Goal: Information Seeking & Learning: Learn about a topic

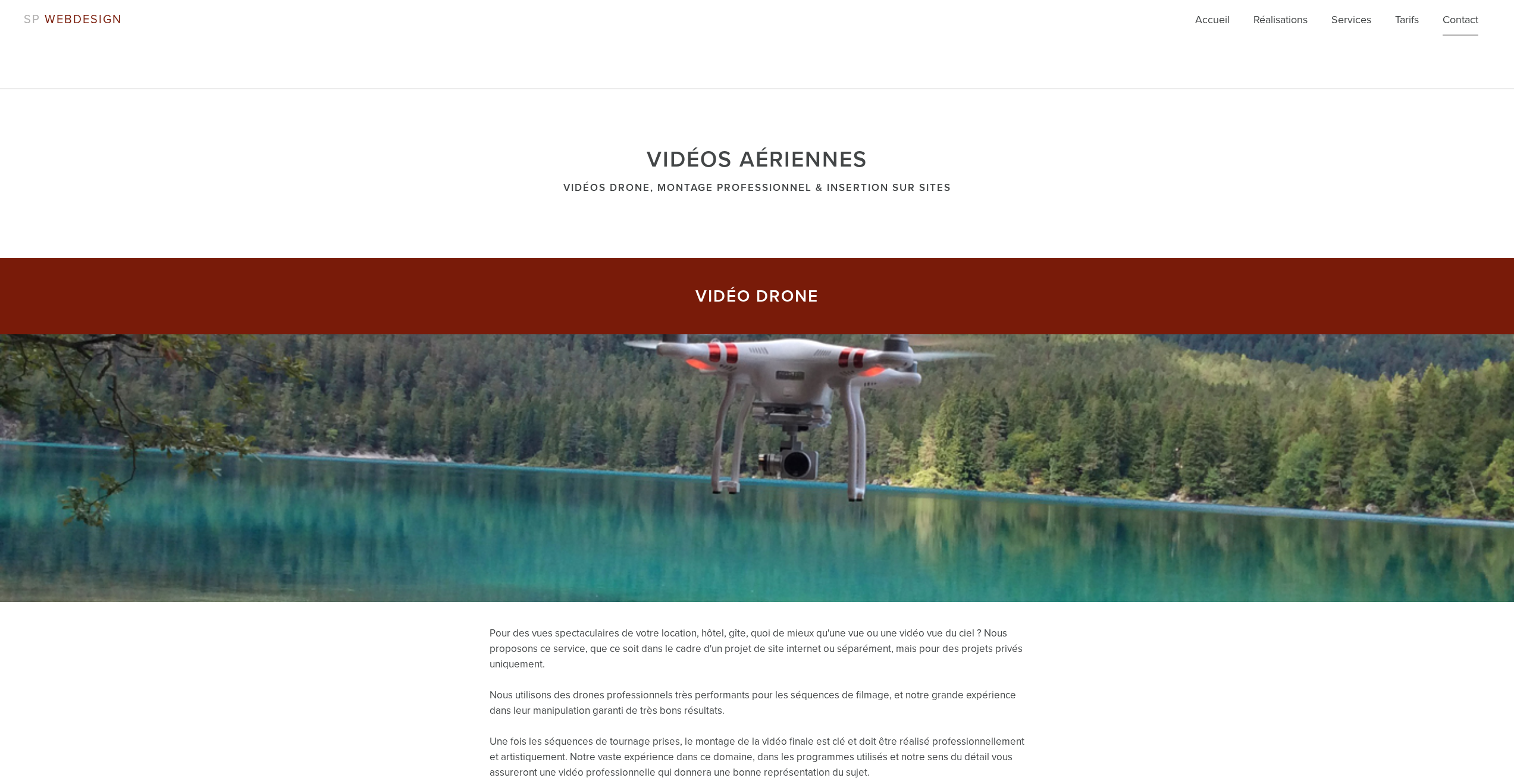
click at [1465, 20] on link "Contact" at bounding box center [1461, 23] width 36 height 24
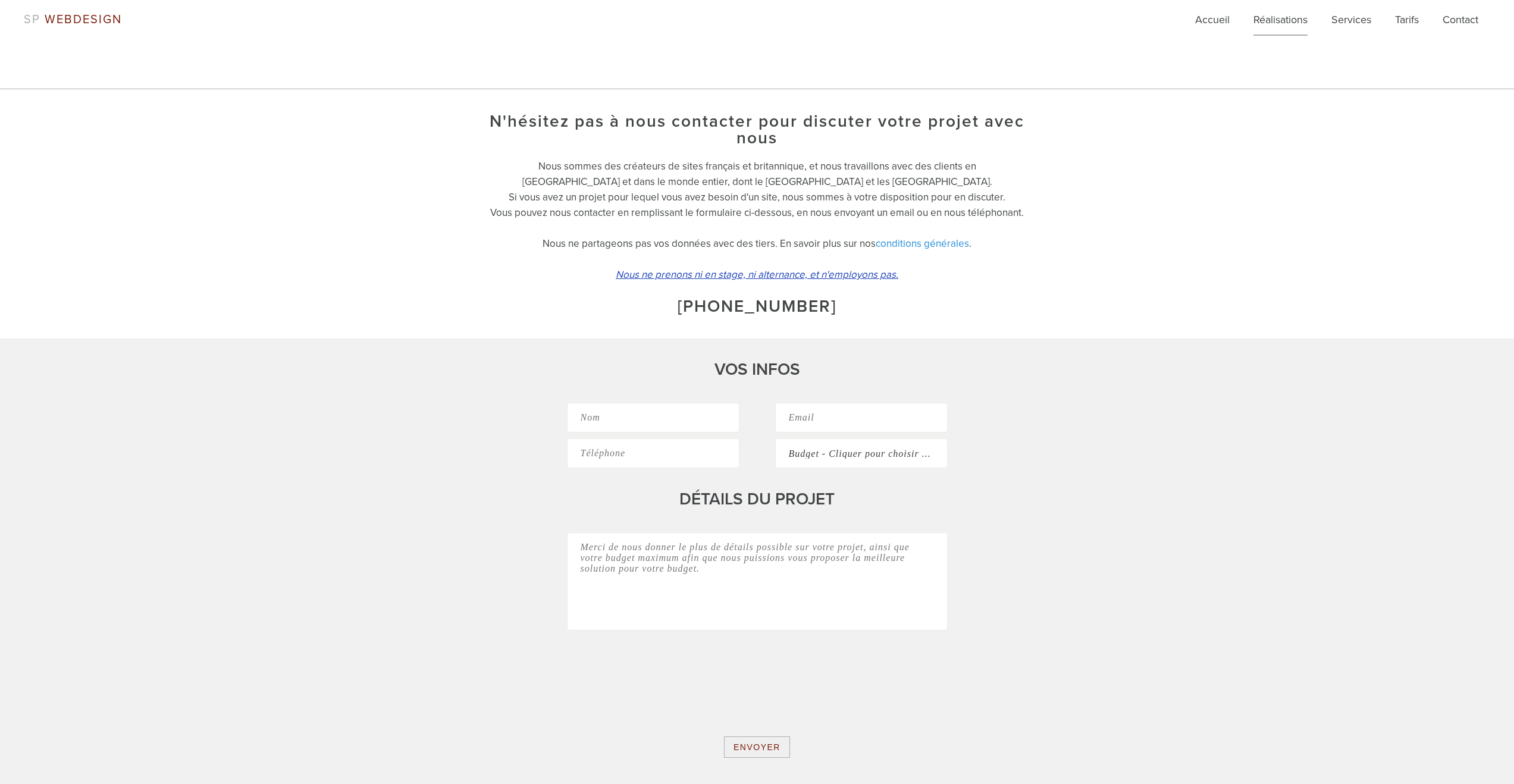
click at [1287, 19] on link "Réalisations" at bounding box center [1281, 23] width 54 height 24
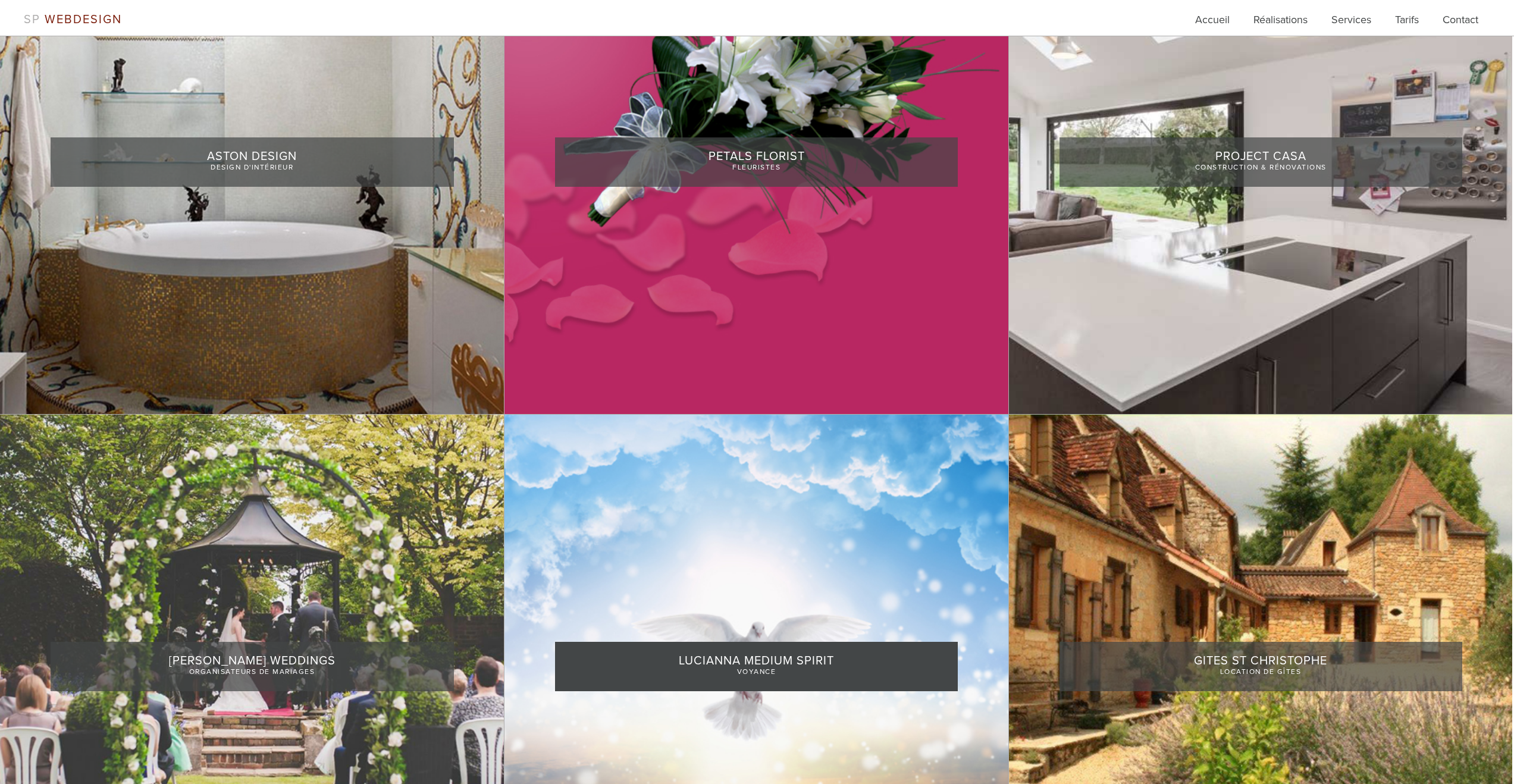
scroll to position [2018, 0]
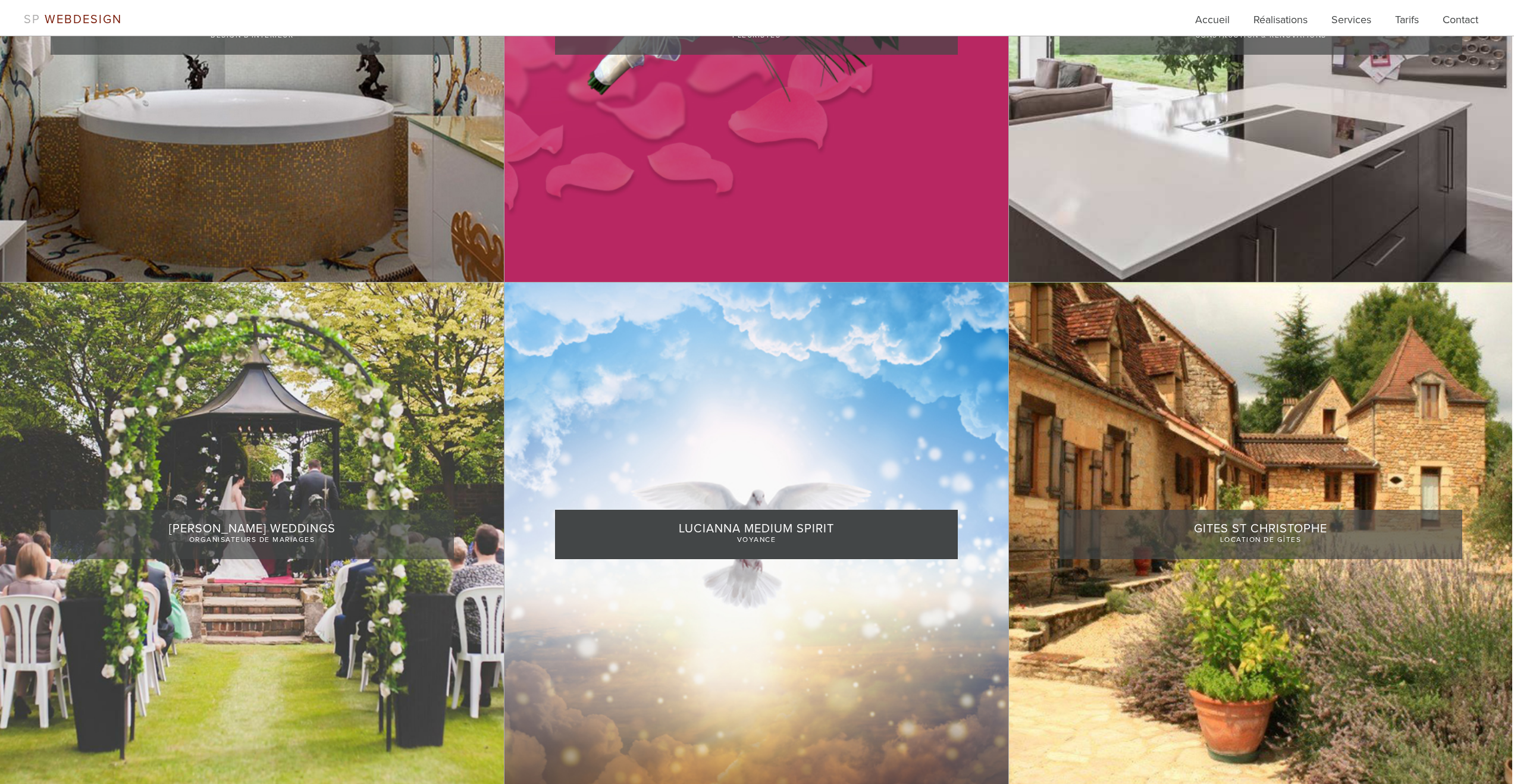
click at [732, 532] on link at bounding box center [756, 534] width 504 height 504
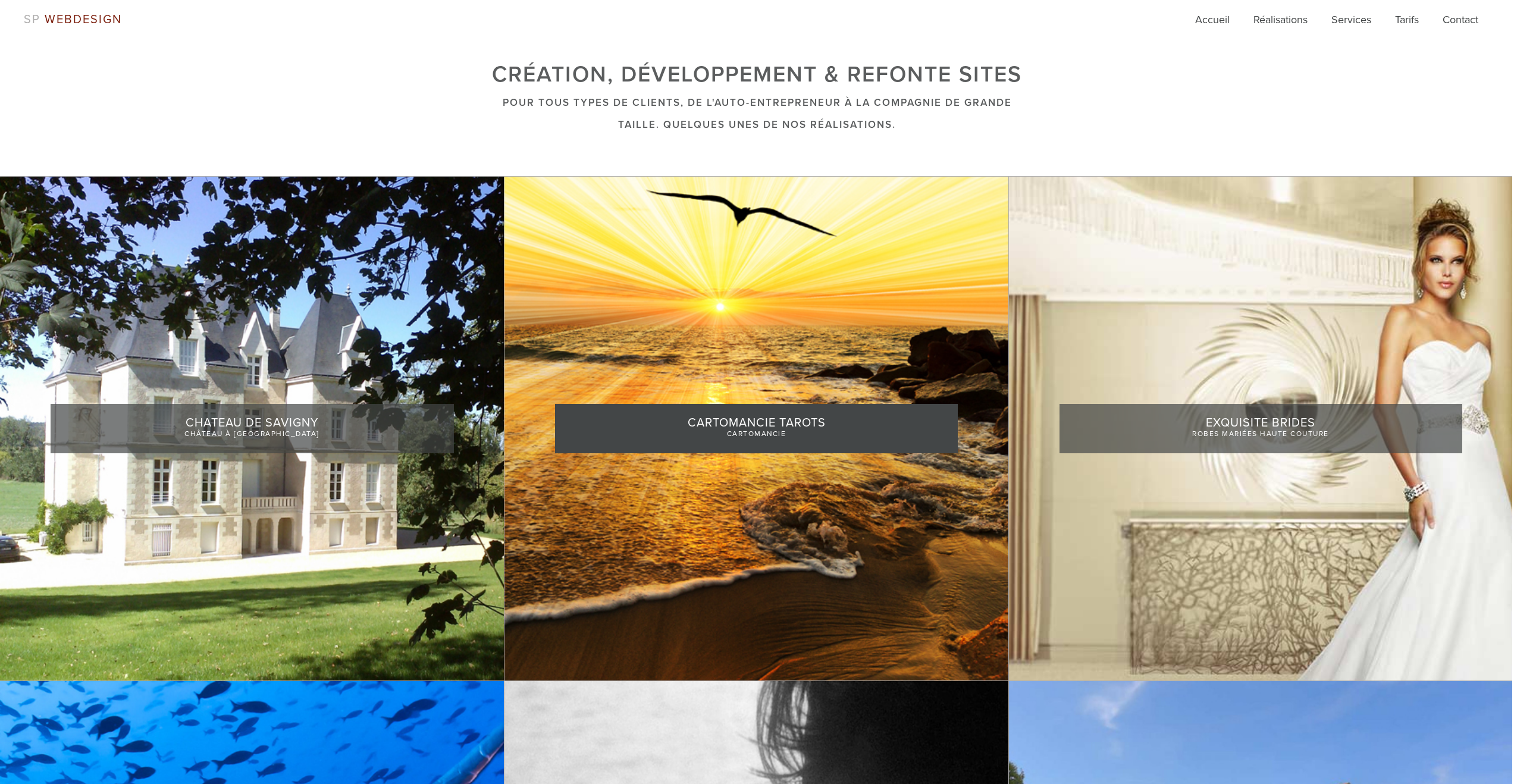
scroll to position [38, 0]
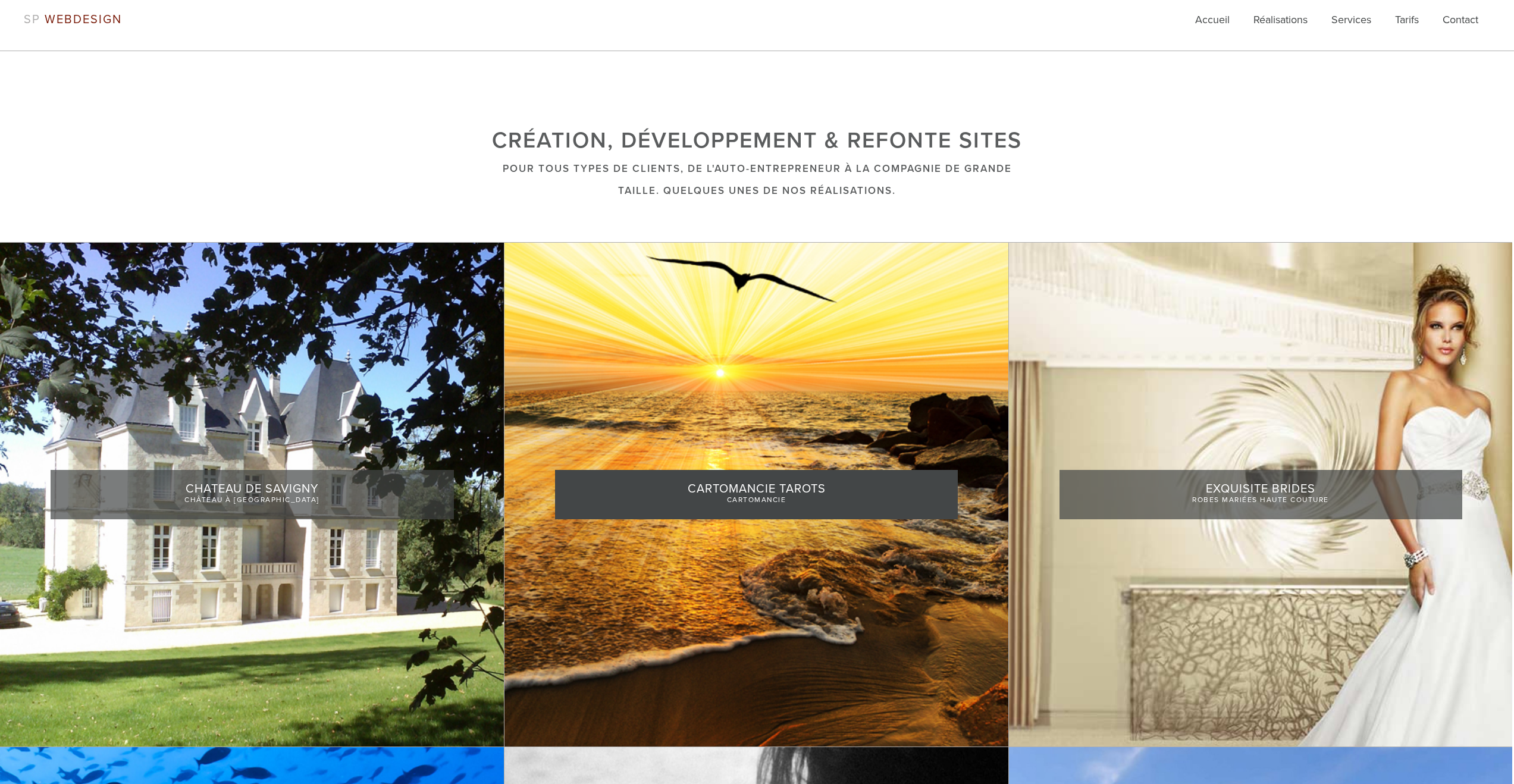
click at [776, 495] on link at bounding box center [756, 494] width 504 height 504
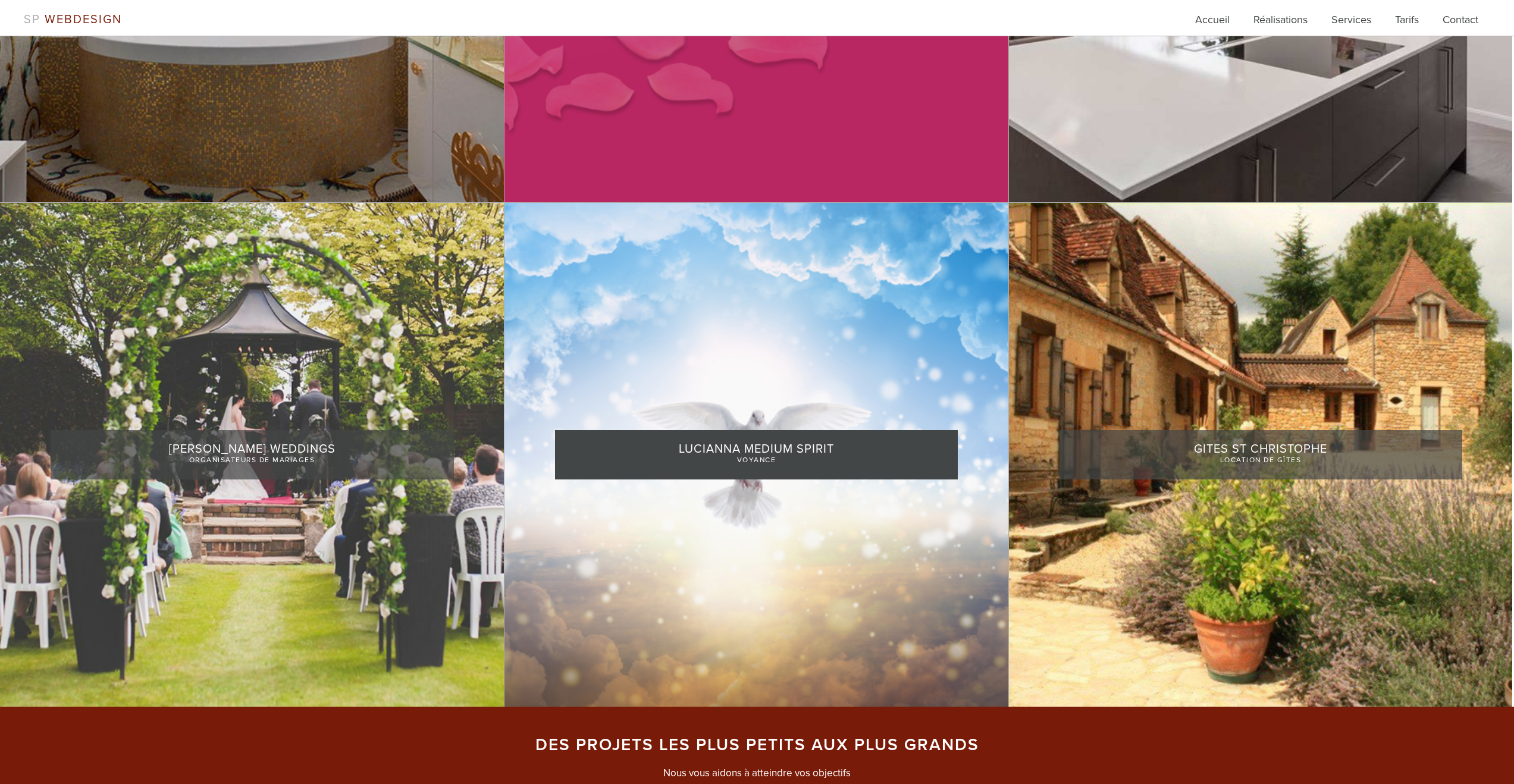
scroll to position [2106, 0]
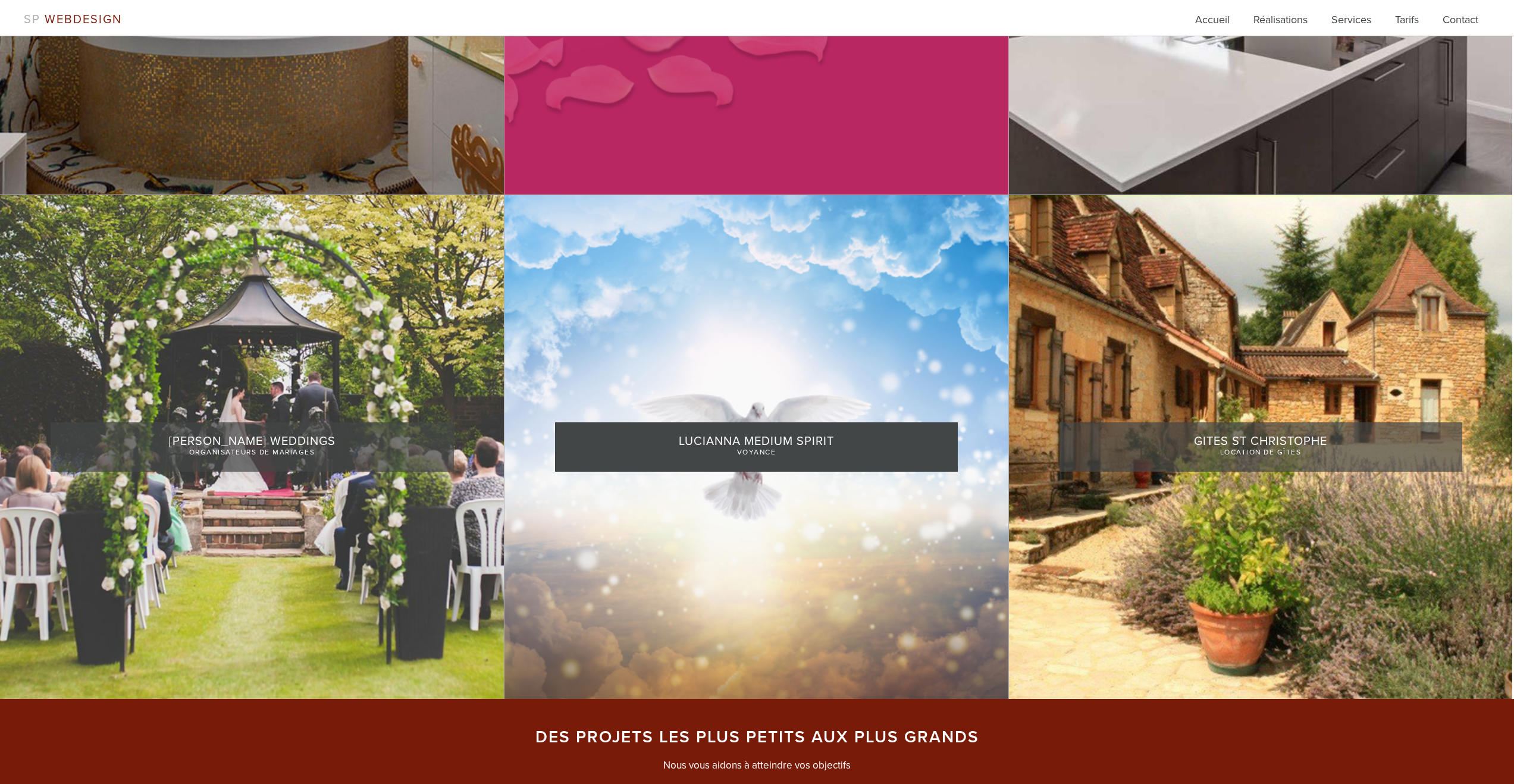
click at [752, 444] on link at bounding box center [756, 446] width 504 height 504
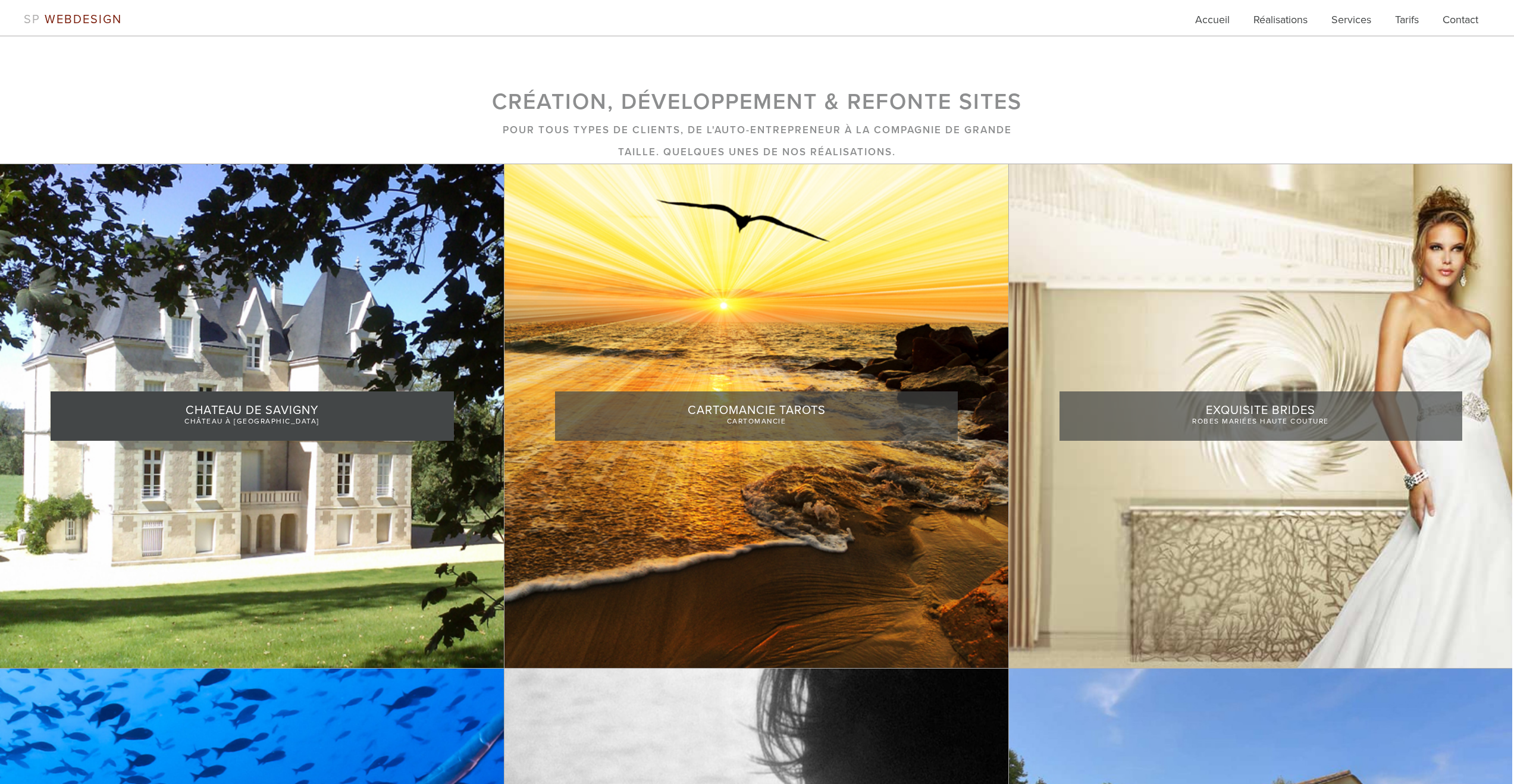
scroll to position [0, 0]
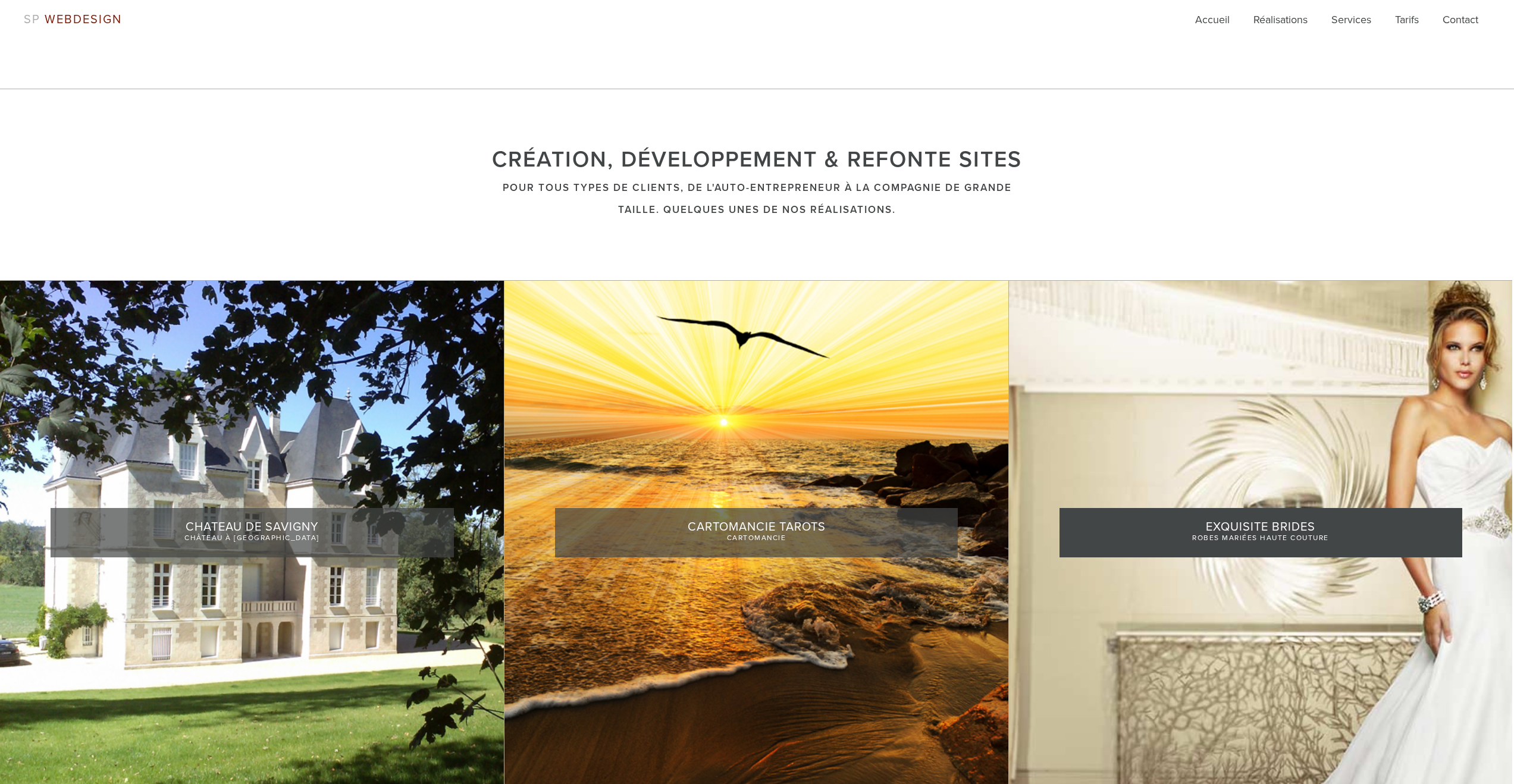
click at [1290, 532] on link at bounding box center [1261, 532] width 504 height 504
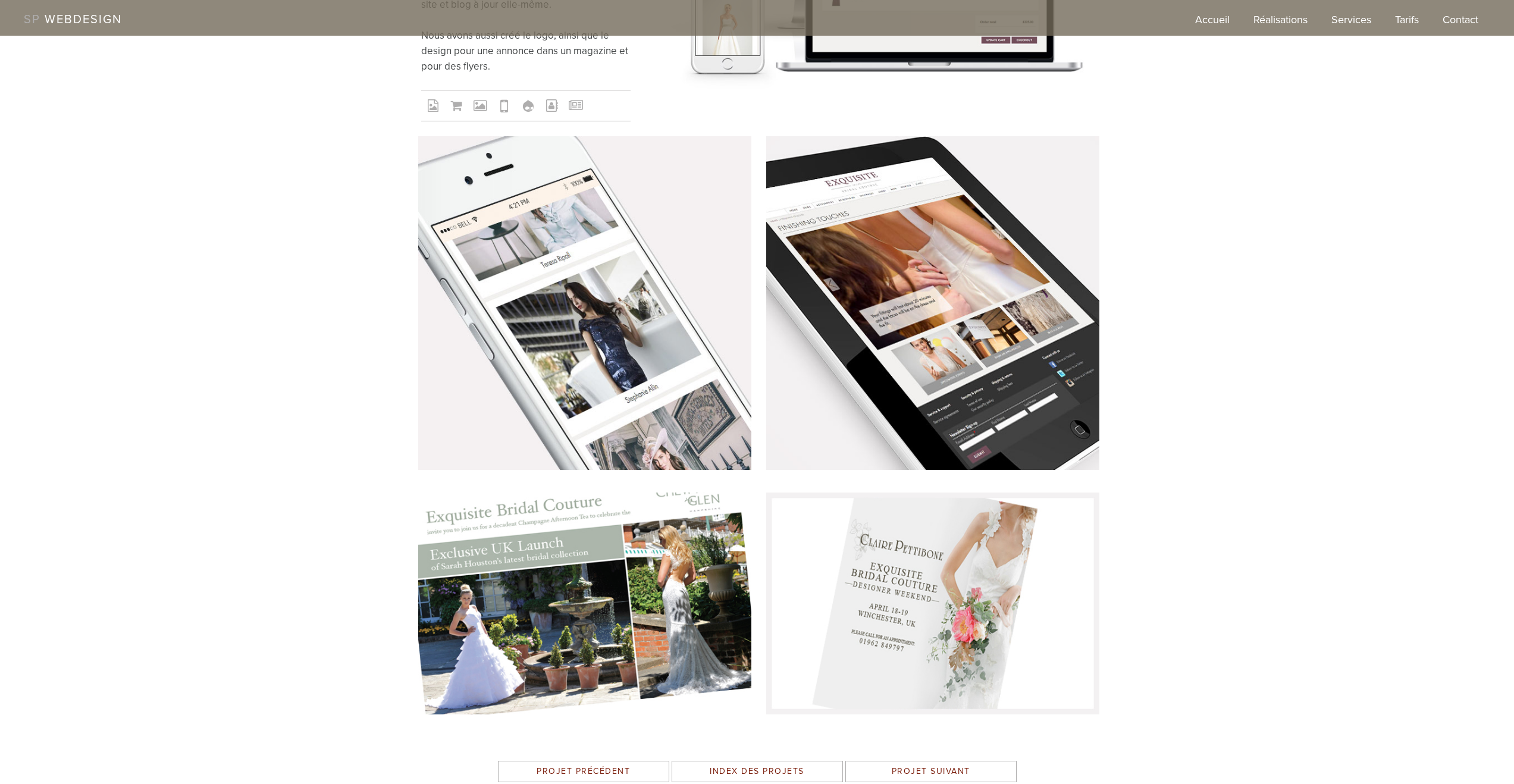
scroll to position [878, 0]
